Goal: Task Accomplishment & Management: Manage account settings

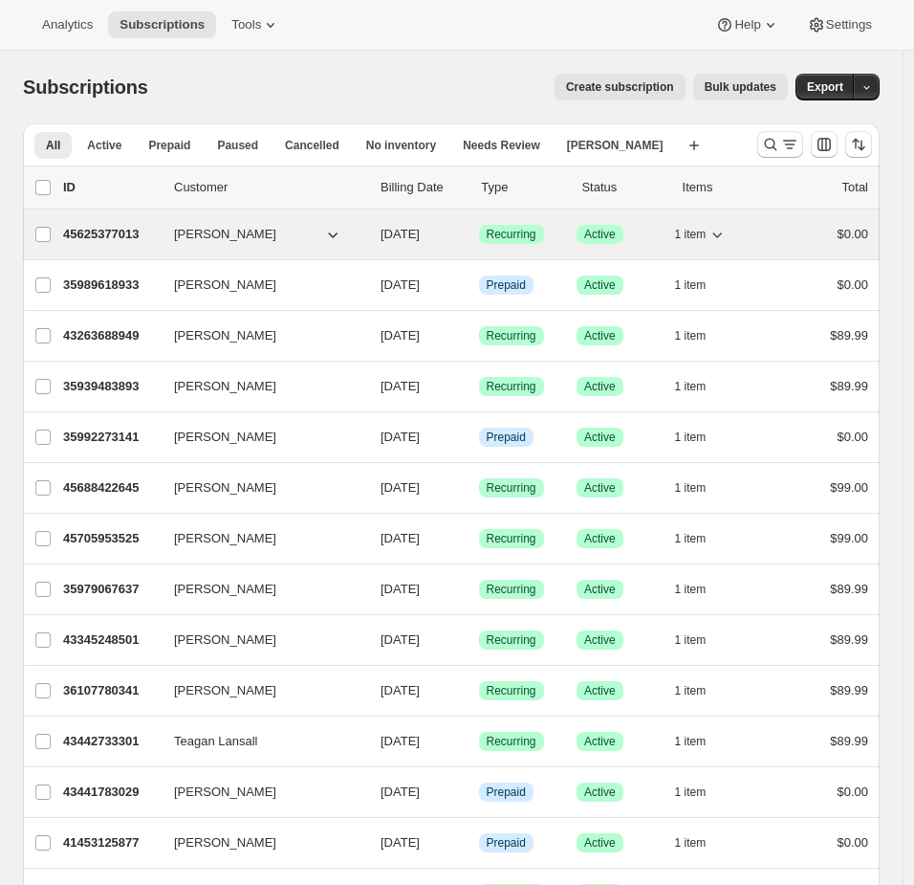
click at [762, 232] on div "1 item" at bounding box center [723, 234] width 96 height 27
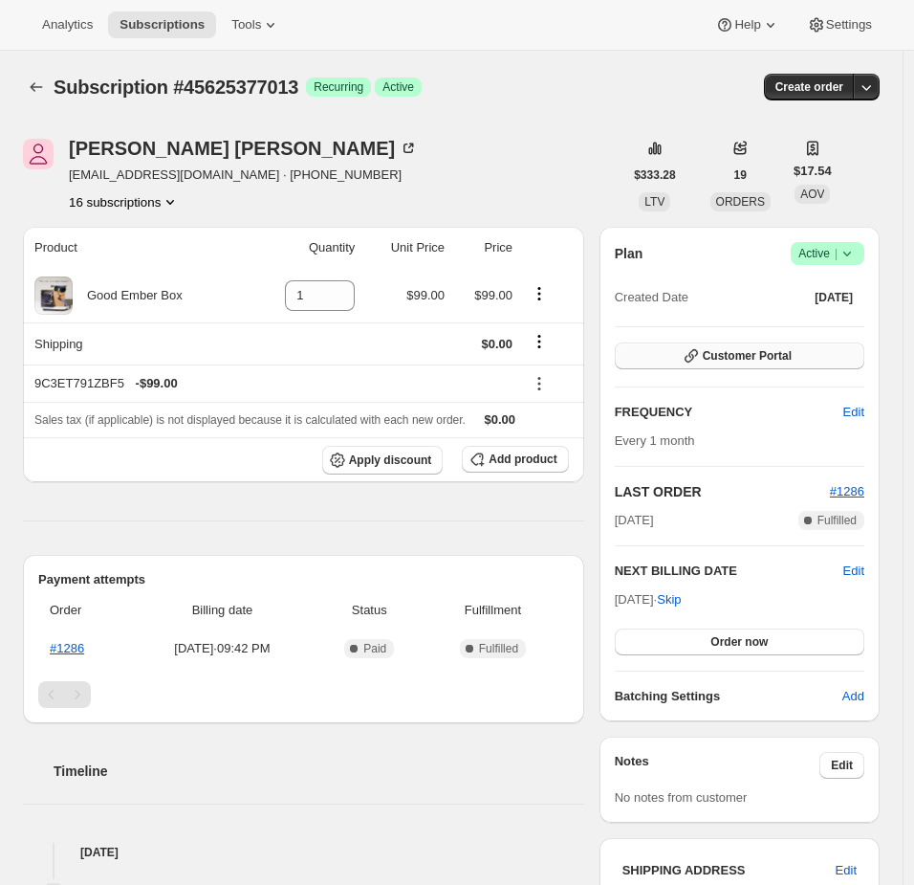
click at [790, 349] on span "Customer Portal" at bounding box center [747, 355] width 89 height 15
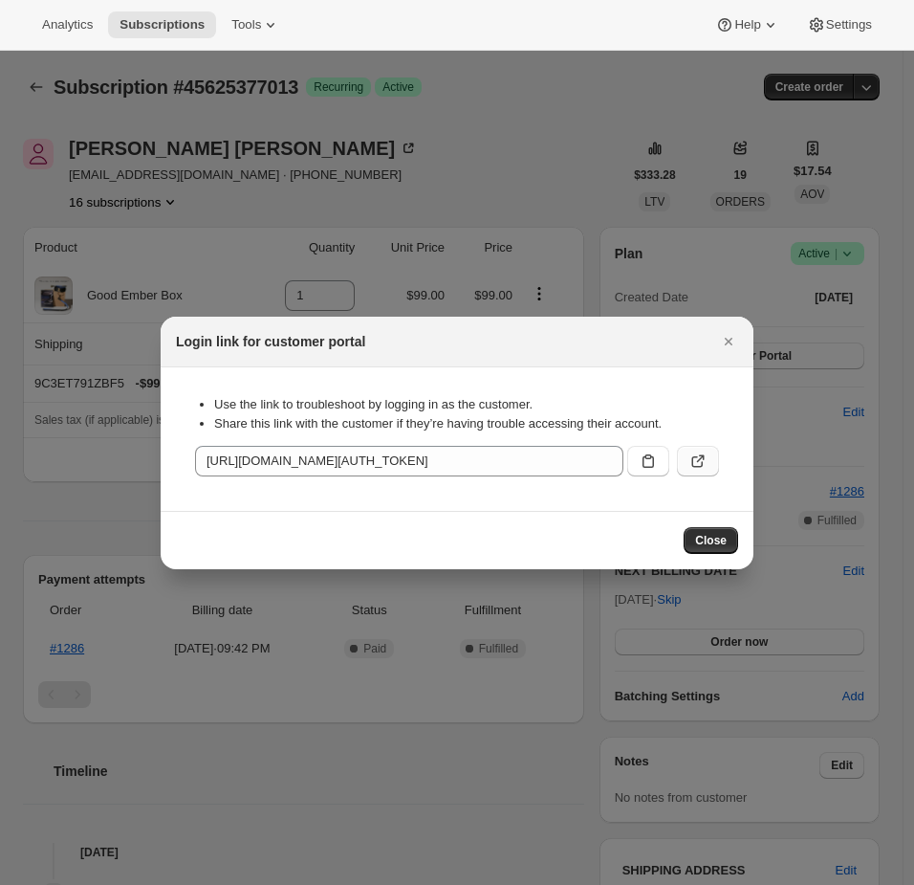
click at [696, 463] on icon ":rc2:" at bounding box center [698, 460] width 19 height 19
